Goal: Transaction & Acquisition: Purchase product/service

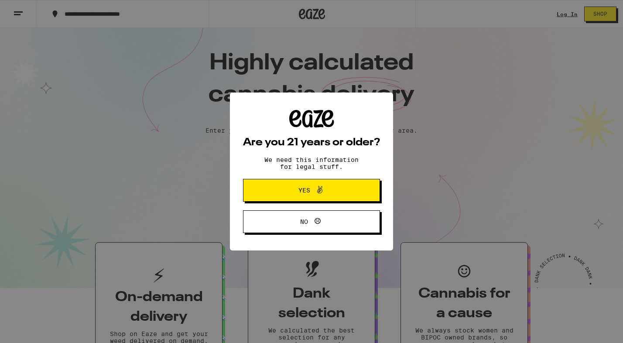
click at [364, 189] on button "Yes" at bounding box center [311, 190] width 137 height 23
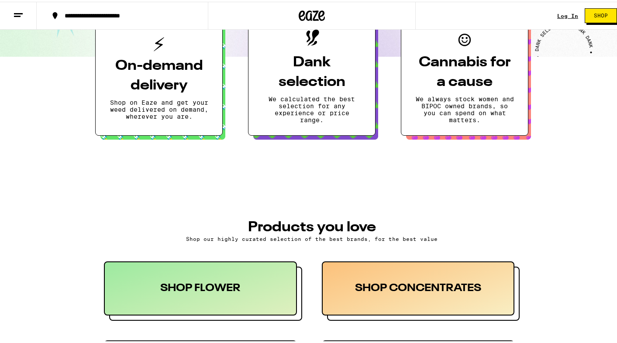
scroll to position [225, 0]
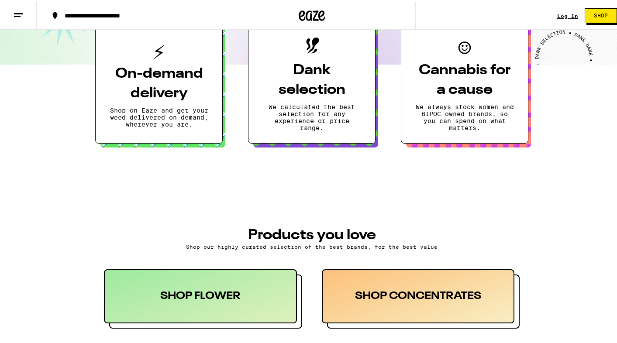
click at [137, 5] on button "**********" at bounding box center [122, 14] width 171 height 26
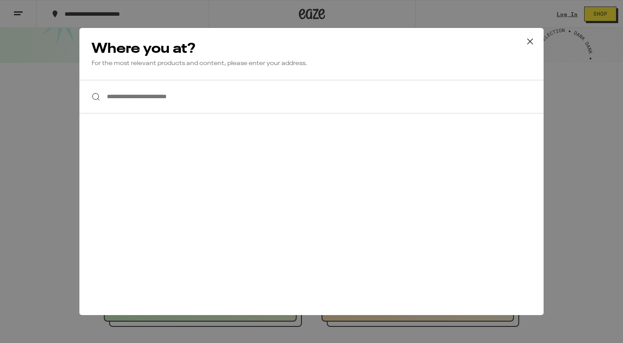
click at [168, 113] on input "**********" at bounding box center [311, 97] width 464 height 34
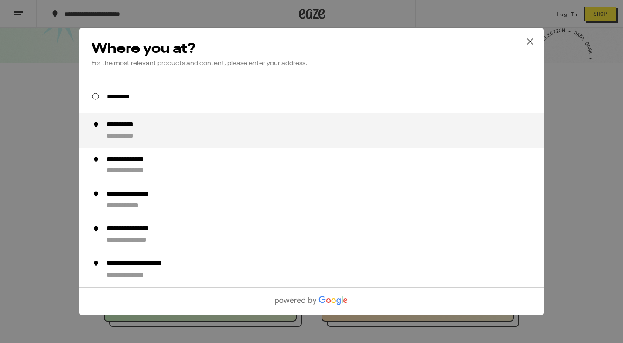
click at [126, 144] on li "**********" at bounding box center [311, 130] width 464 height 35
type input "**********"
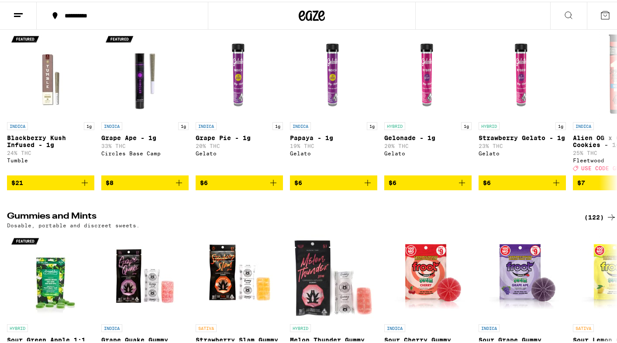
scroll to position [2297, 0]
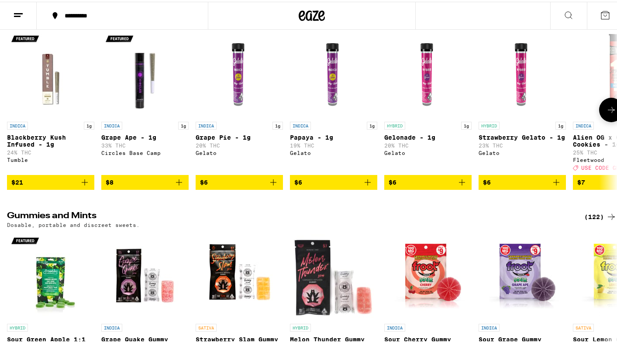
click at [606, 113] on icon at bounding box center [611, 108] width 10 height 10
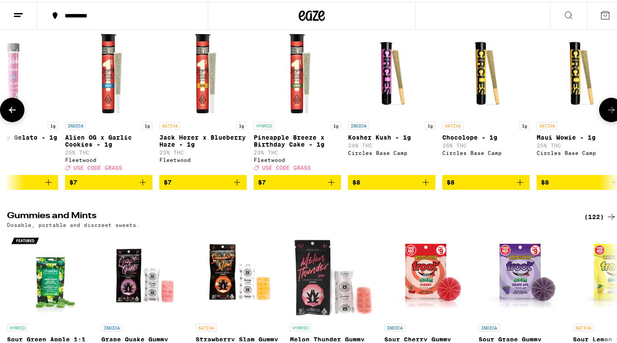
click at [606, 113] on icon at bounding box center [611, 108] width 10 height 10
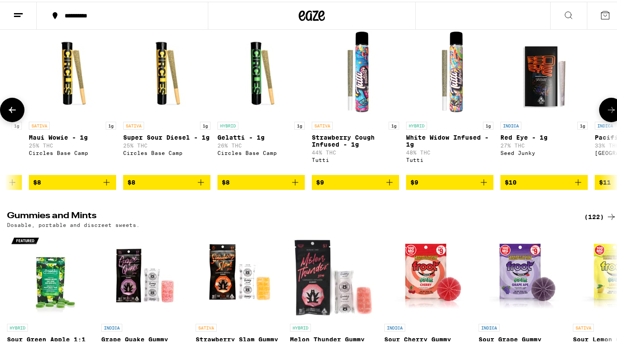
click at [606, 113] on icon at bounding box center [611, 108] width 10 height 10
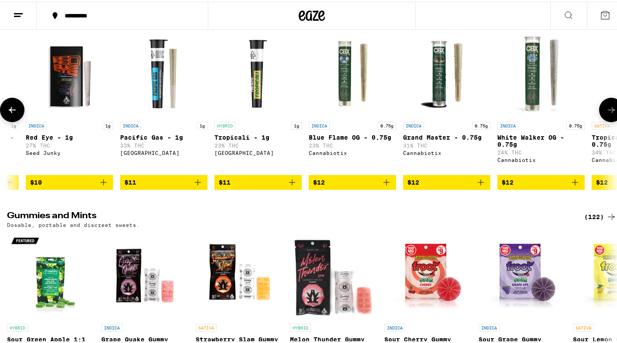
click at [606, 113] on icon at bounding box center [611, 108] width 10 height 10
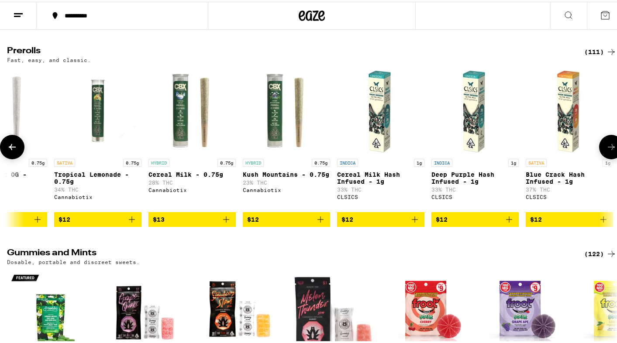
scroll to position [2258, 0]
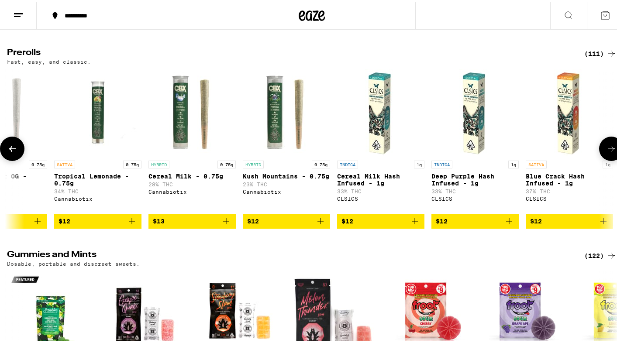
click at [610, 159] on button at bounding box center [611, 147] width 24 height 24
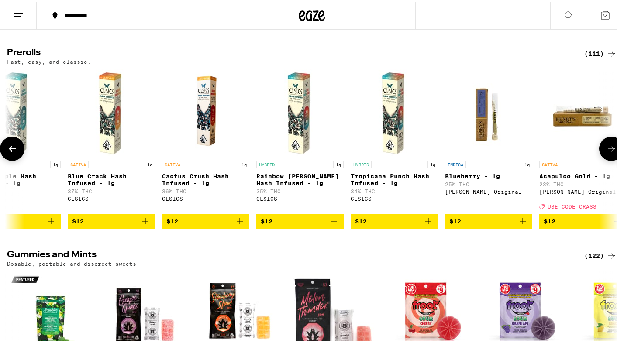
click at [610, 159] on button at bounding box center [611, 147] width 24 height 24
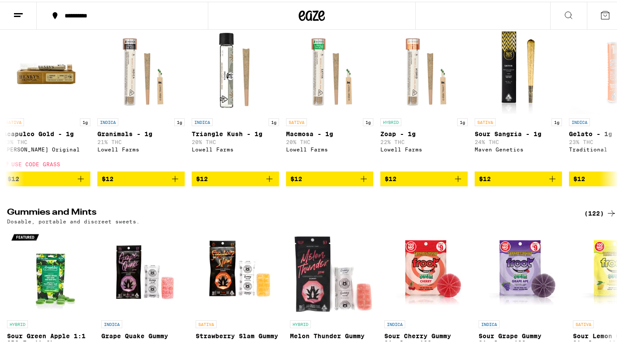
scroll to position [2315, 0]
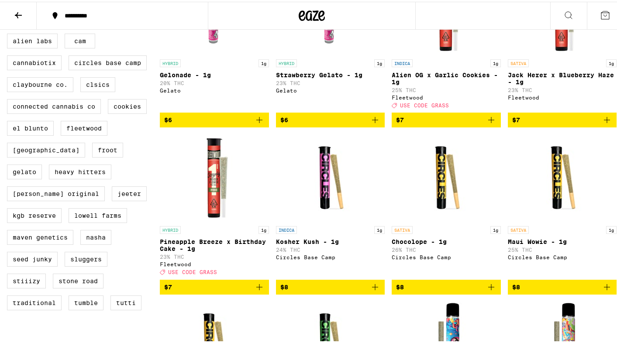
scroll to position [253, 0]
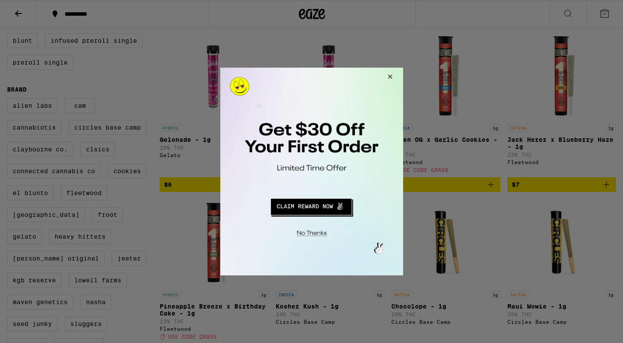
click at [393, 75] on button "Close Modal" at bounding box center [389, 78] width 24 height 21
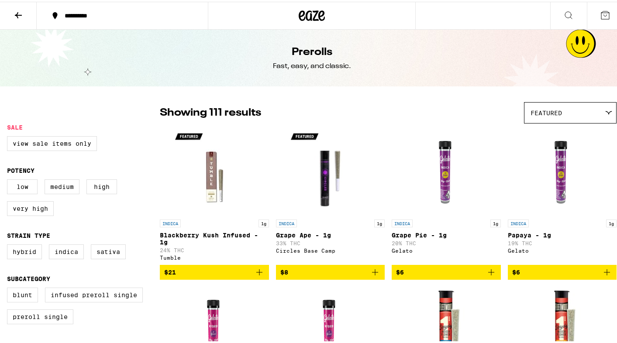
scroll to position [0, 0]
click at [552, 110] on span "Featured" at bounding box center [545, 111] width 31 height 7
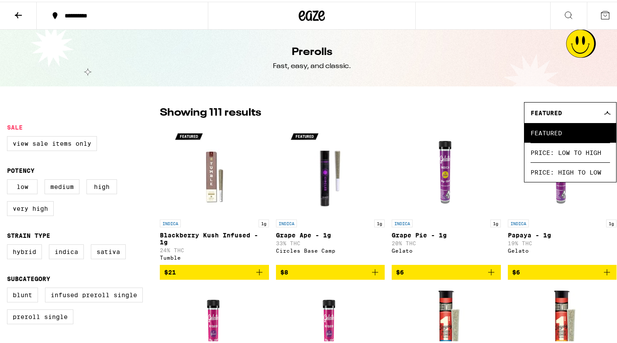
click at [485, 121] on div "Showing 111 results Featured Featured Price: Low to High Price: High to Low" at bounding box center [388, 110] width 456 height 21
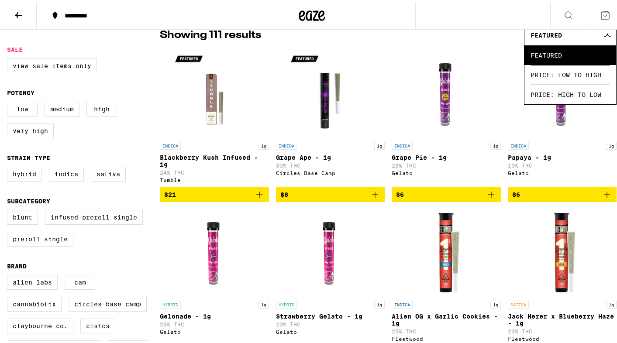
scroll to position [50, 0]
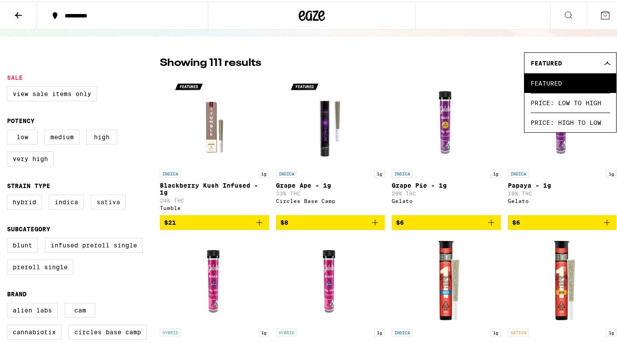
click at [99, 208] on label "Sativa" at bounding box center [108, 200] width 35 height 15
click at [9, 195] on input "Sativa" at bounding box center [9, 194] width 0 height 0
checkbox input "true"
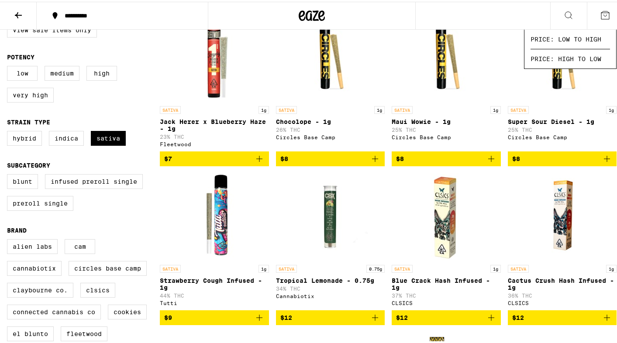
scroll to position [105, 0]
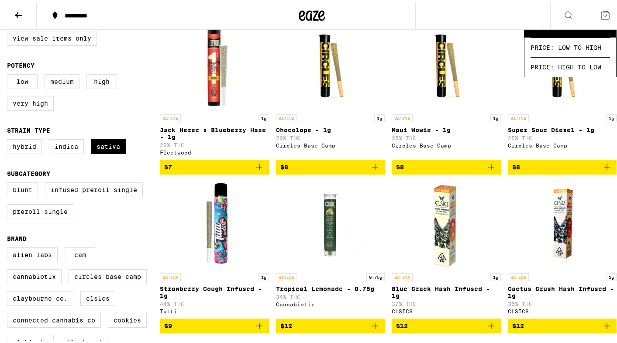
click at [65, 87] on label "Medium" at bounding box center [62, 79] width 35 height 15
click at [9, 74] on input "Medium" at bounding box center [9, 74] width 0 height 0
checkbox input "true"
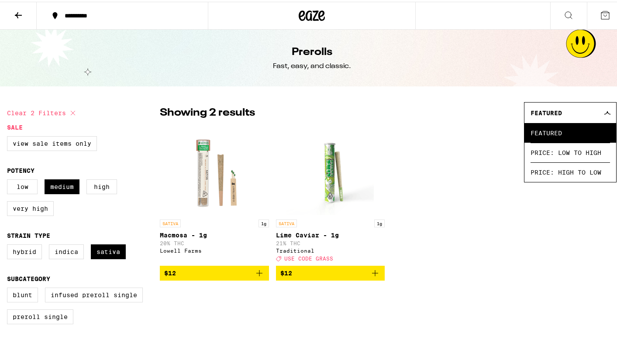
click at [603, 21] on button at bounding box center [604, 13] width 37 height 27
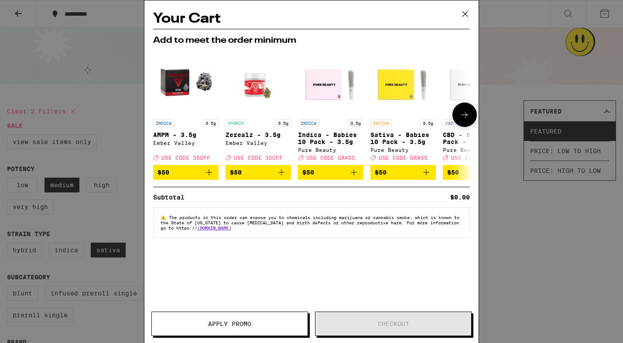
click at [466, 126] on button at bounding box center [465, 115] width 24 height 24
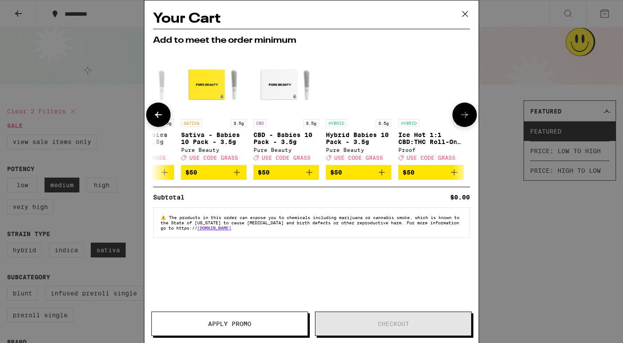
scroll to position [0, 222]
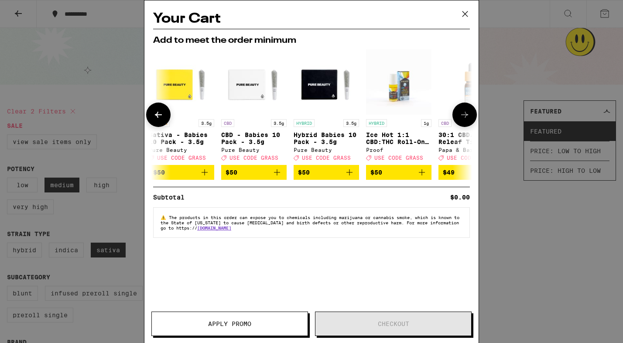
click at [466, 126] on button at bounding box center [465, 115] width 24 height 24
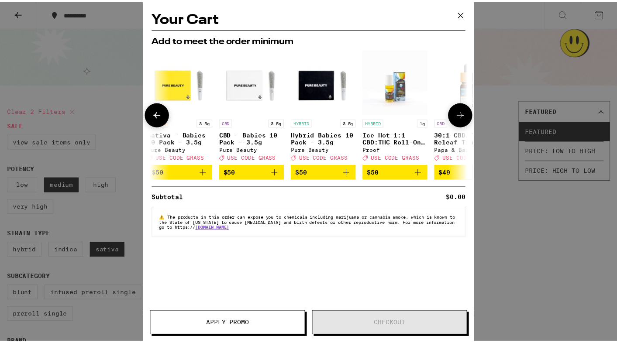
scroll to position [0, 408]
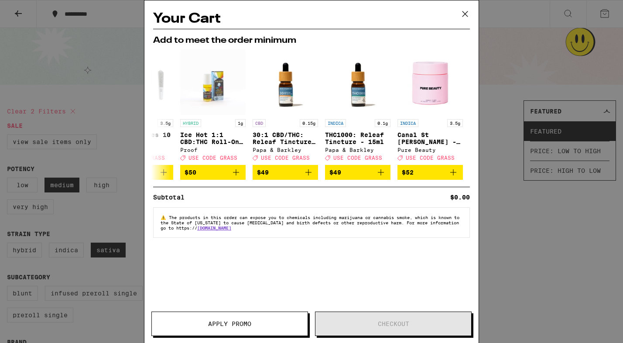
click at [467, 14] on icon at bounding box center [465, 13] width 13 height 13
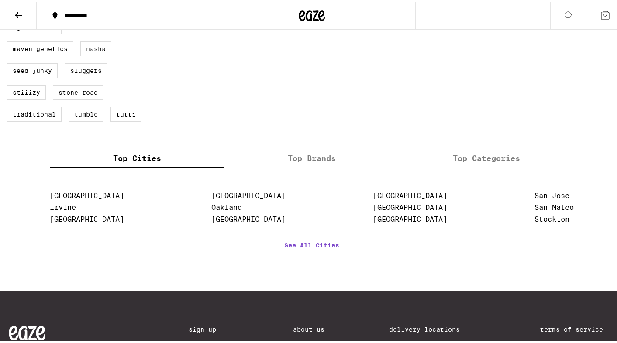
scroll to position [511, 0]
